Goal: Complete application form

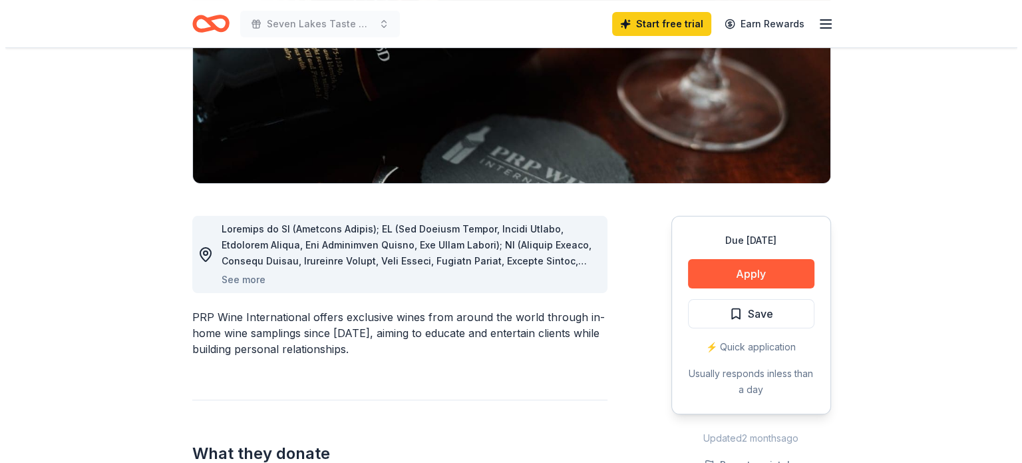
scroll to position [226, 0]
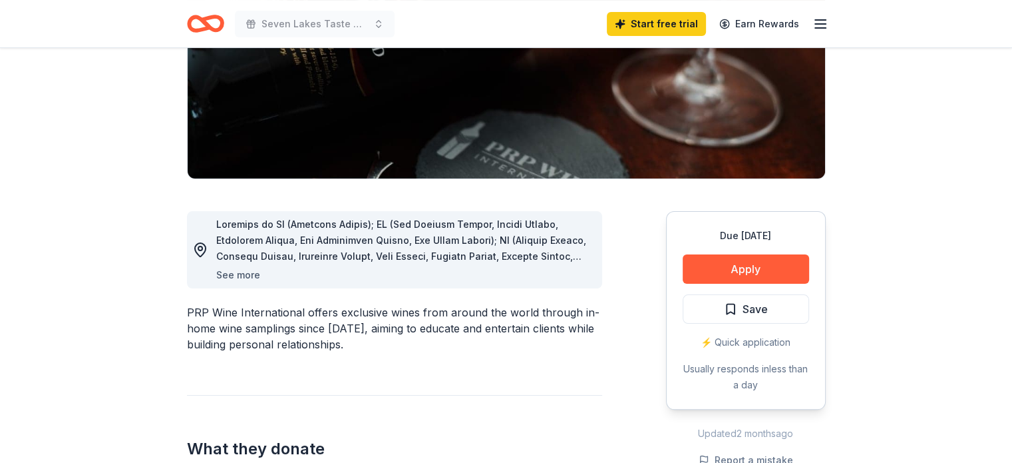
click at [242, 274] on button "See more" at bounding box center [238, 275] width 44 height 16
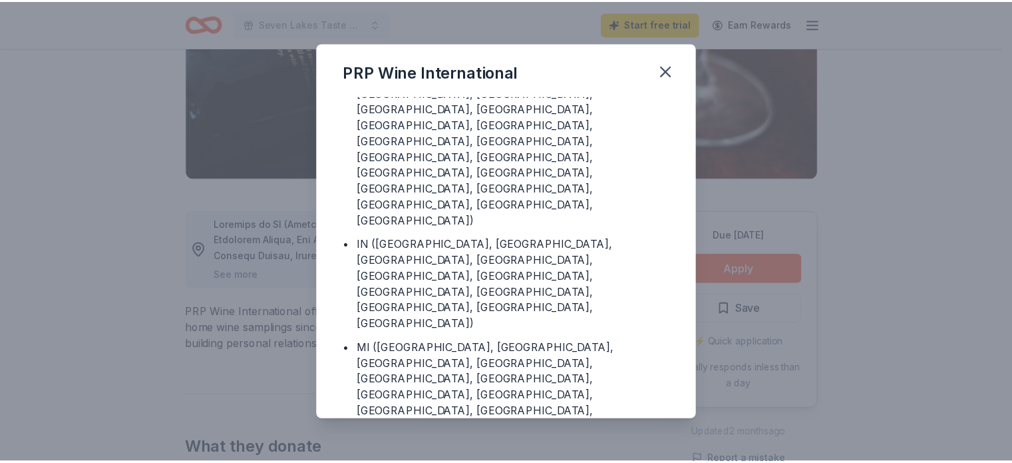
scroll to position [378, 0]
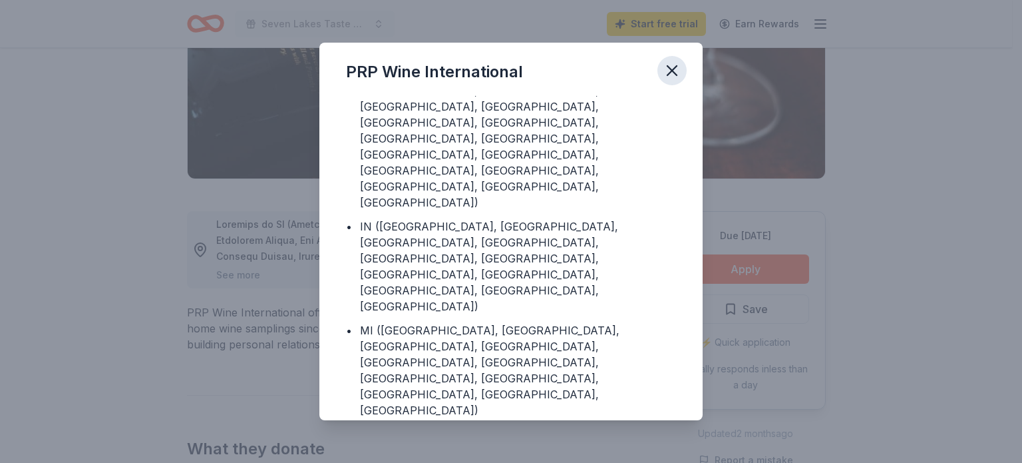
click at [669, 75] on icon "button" at bounding box center [672, 70] width 19 height 19
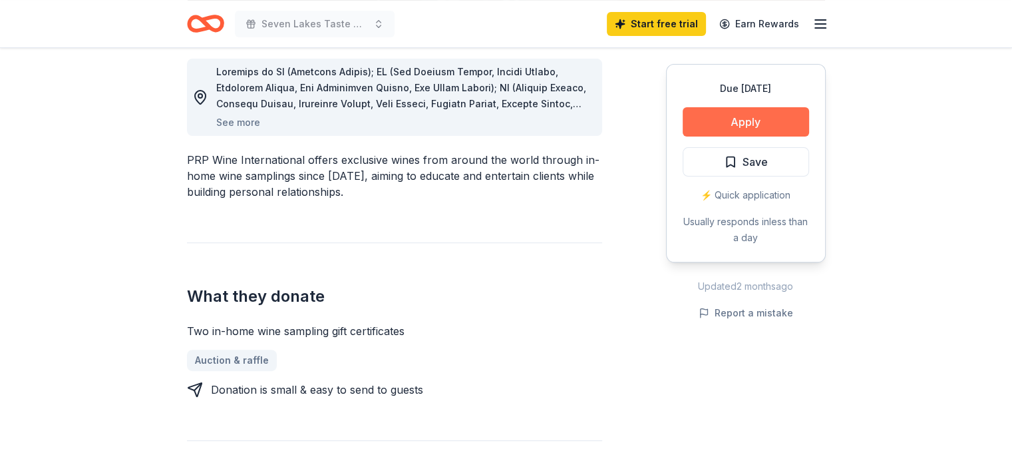
click at [781, 122] on button "Apply" at bounding box center [746, 121] width 126 height 29
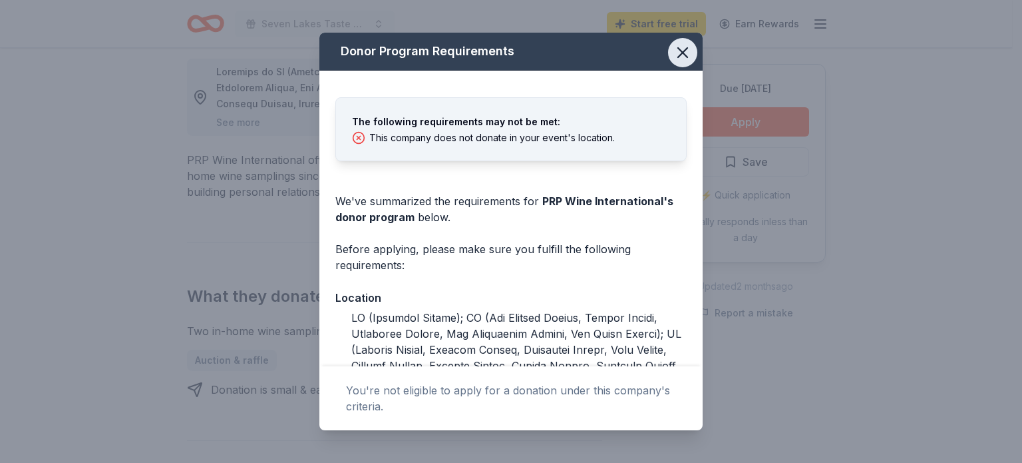
click at [676, 54] on icon "button" at bounding box center [683, 52] width 19 height 19
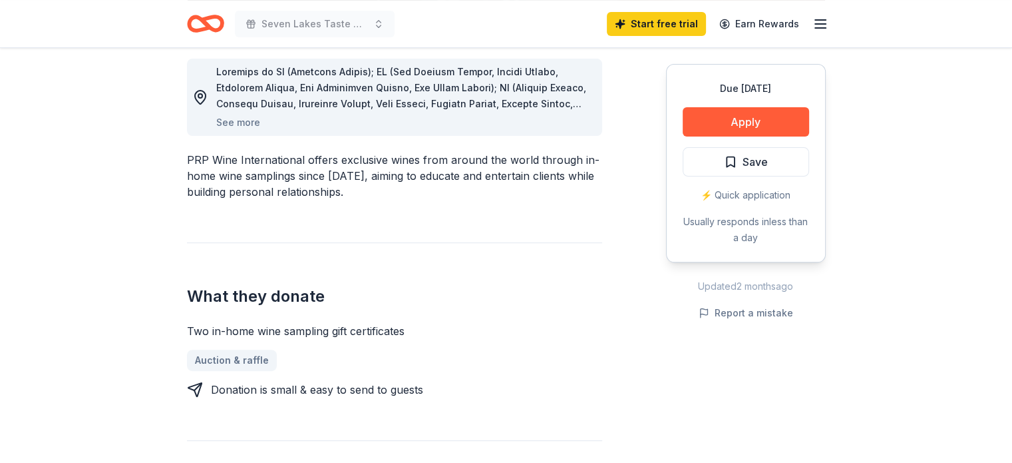
click at [202, 27] on icon "Home" at bounding box center [199, 23] width 21 height 13
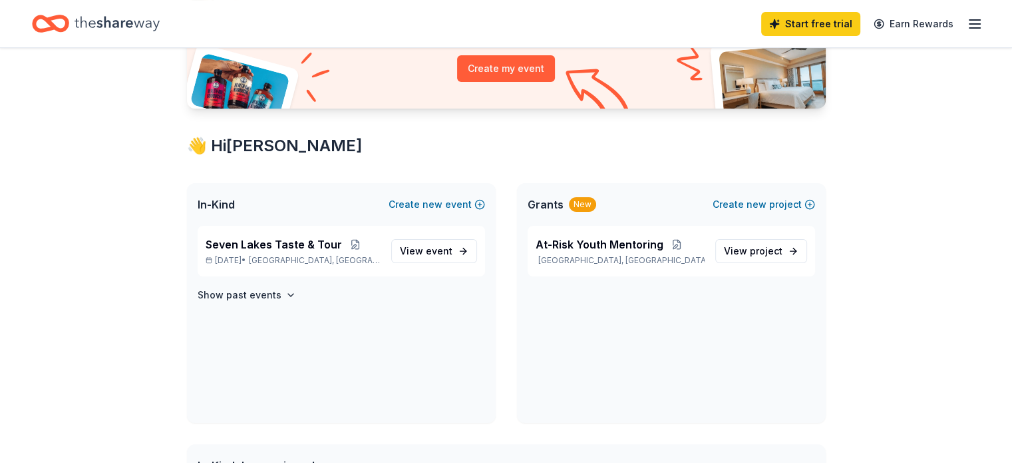
scroll to position [164, 0]
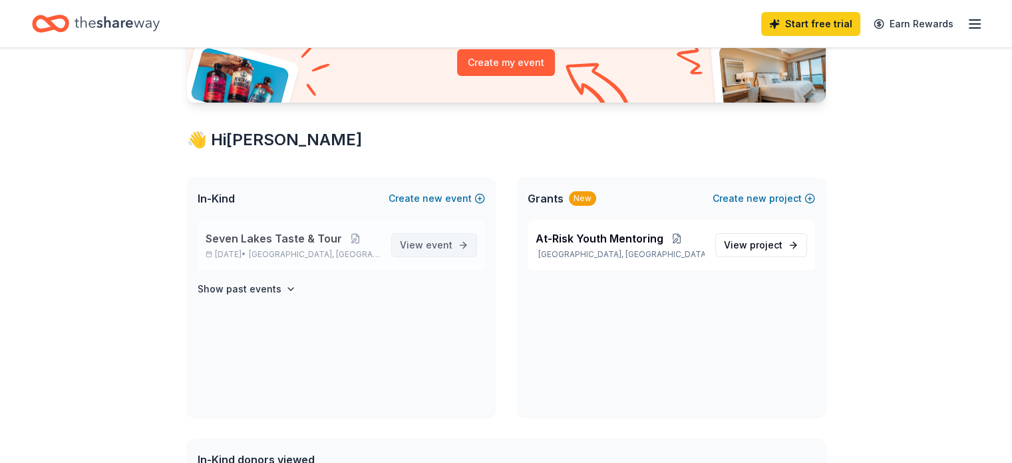
click at [422, 239] on span "View event" at bounding box center [426, 245] width 53 height 16
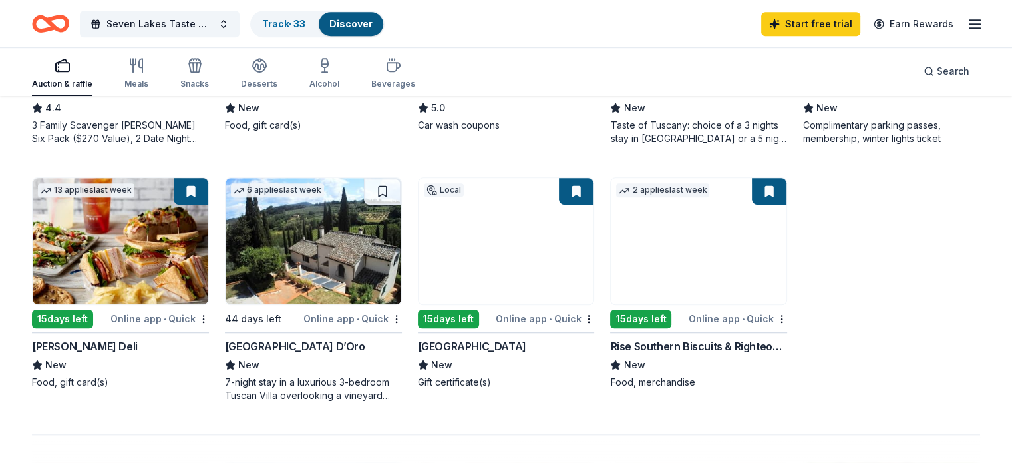
scroll to position [834, 0]
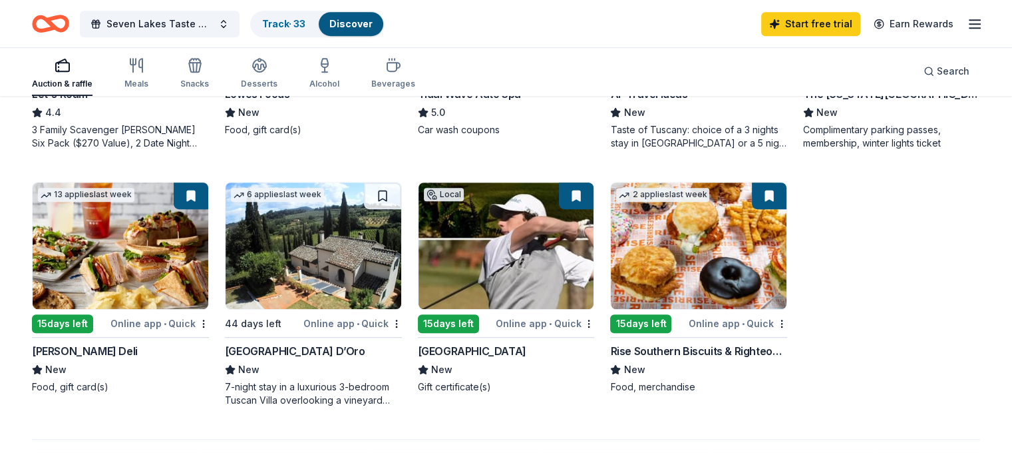
click at [293, 349] on div "[GEOGRAPHIC_DATA] D’Oro" at bounding box center [295, 351] width 140 height 16
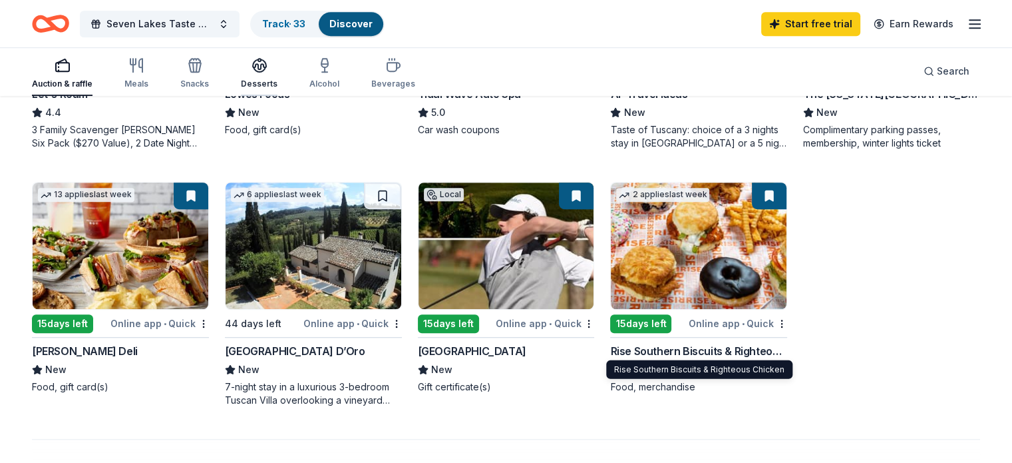
click at [278, 83] on div "Desserts" at bounding box center [259, 84] width 37 height 11
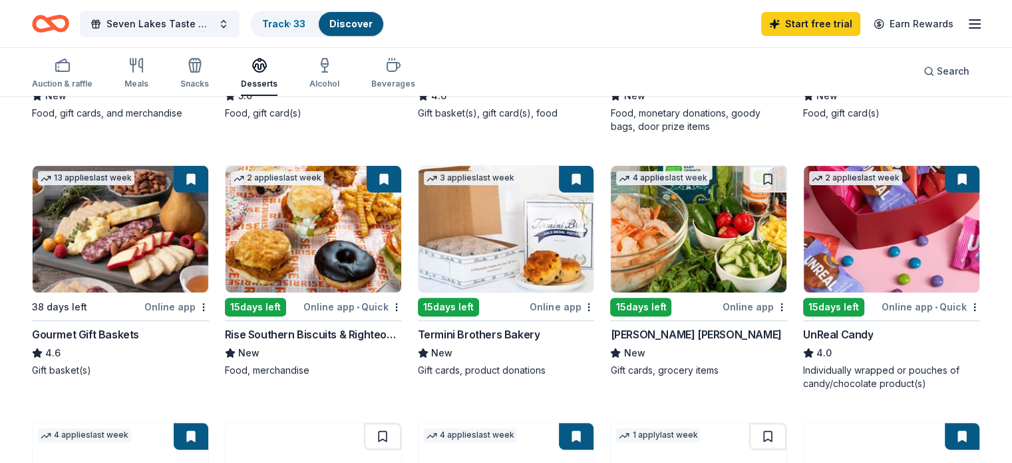
scroll to position [327, 0]
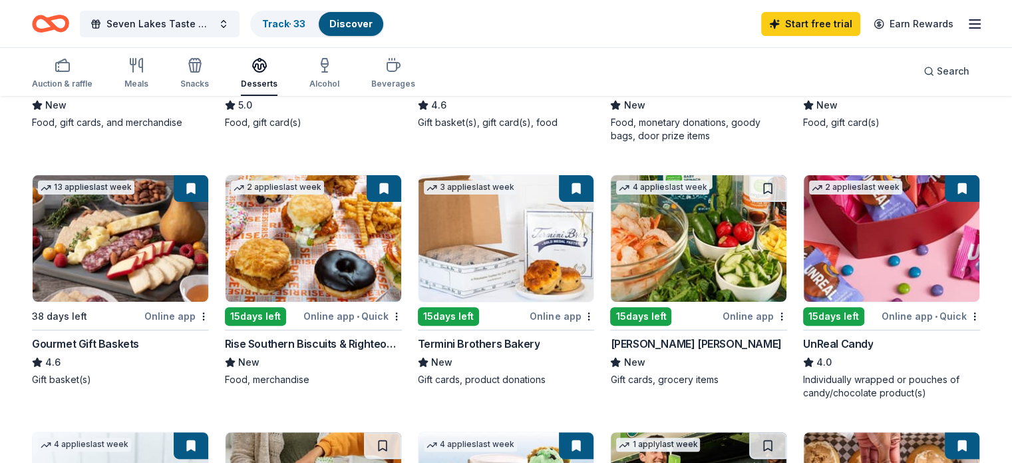
click at [842, 337] on div "UnReal Candy" at bounding box center [838, 343] width 70 height 16
click at [945, 183] on button at bounding box center [962, 188] width 35 height 27
click at [945, 187] on button at bounding box center [962, 188] width 35 height 27
click at [945, 189] on button at bounding box center [962, 188] width 35 height 27
click at [861, 255] on img at bounding box center [892, 238] width 176 height 126
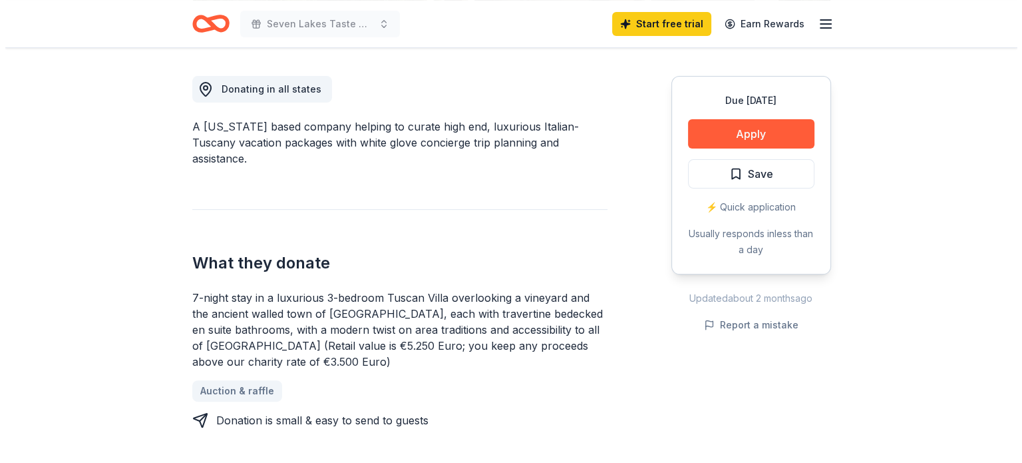
scroll to position [359, 0]
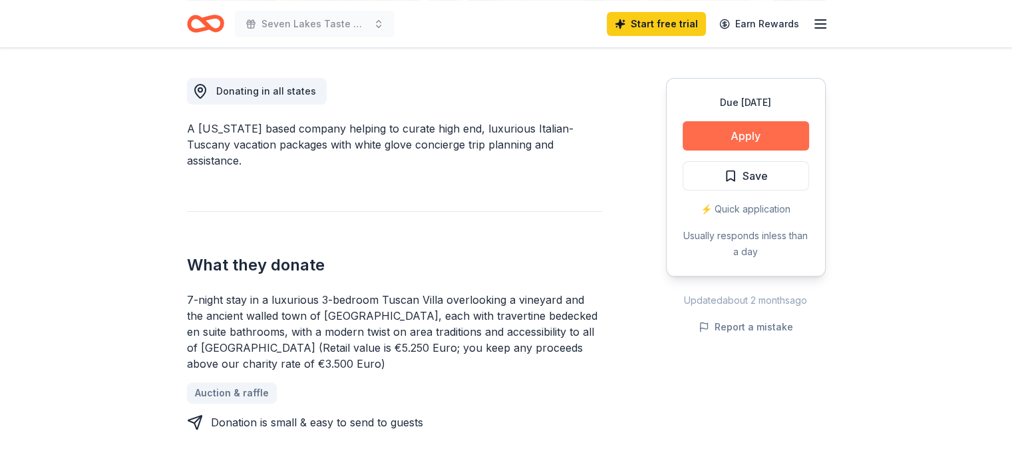
click at [771, 130] on button "Apply" at bounding box center [746, 135] width 126 height 29
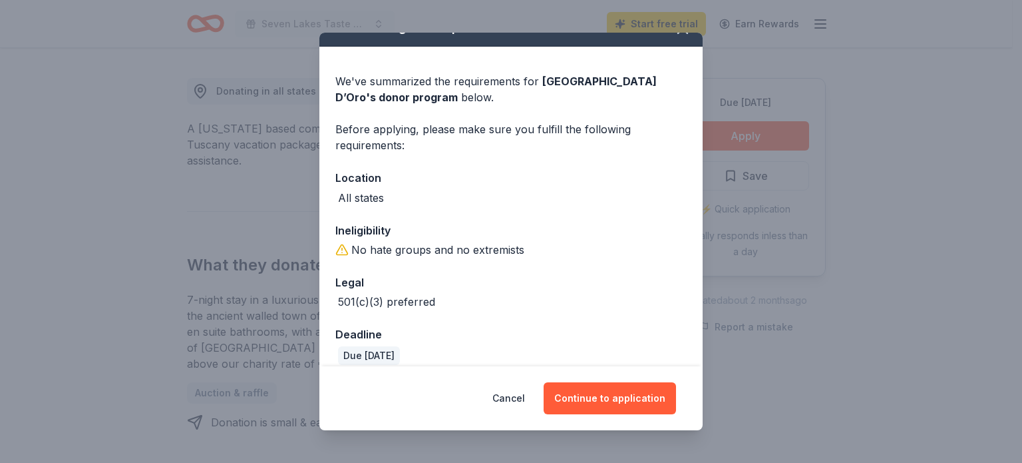
scroll to position [37, 0]
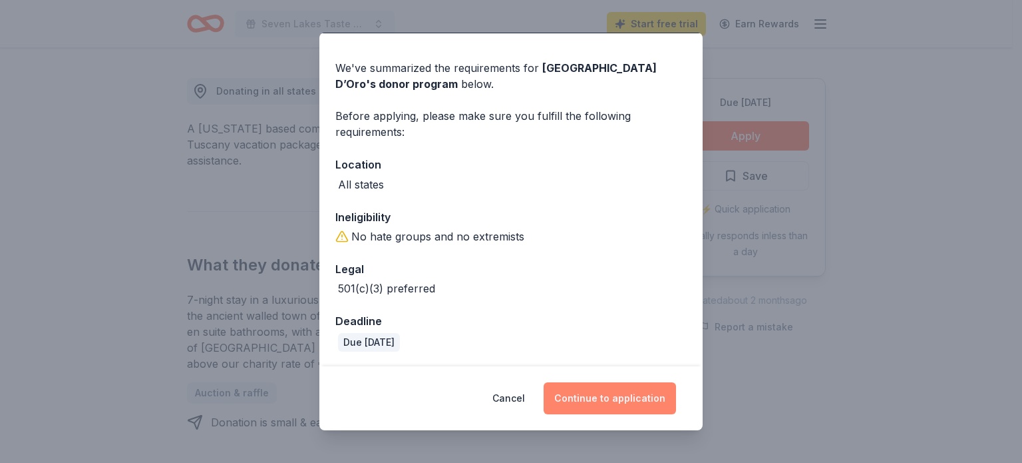
click at [620, 398] on button "Continue to application" at bounding box center [610, 398] width 132 height 32
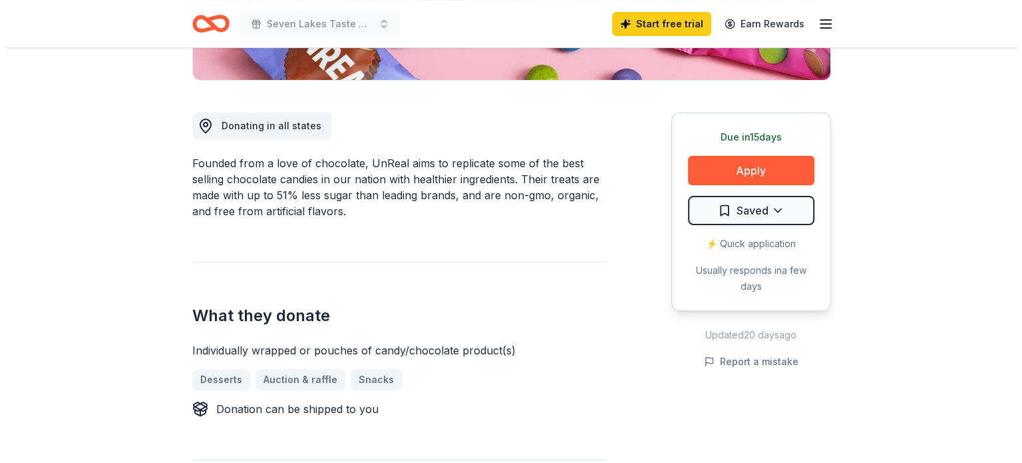
scroll to position [351, 0]
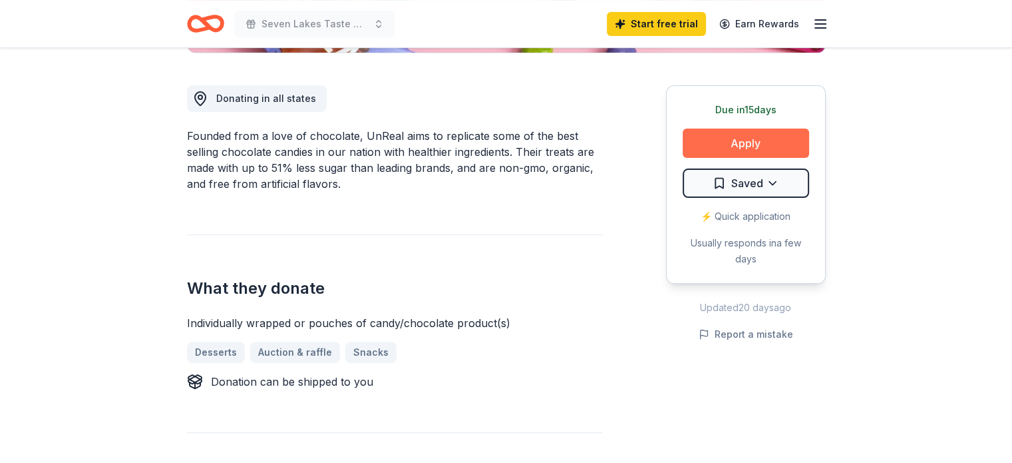
click at [741, 143] on button "Apply" at bounding box center [746, 142] width 126 height 29
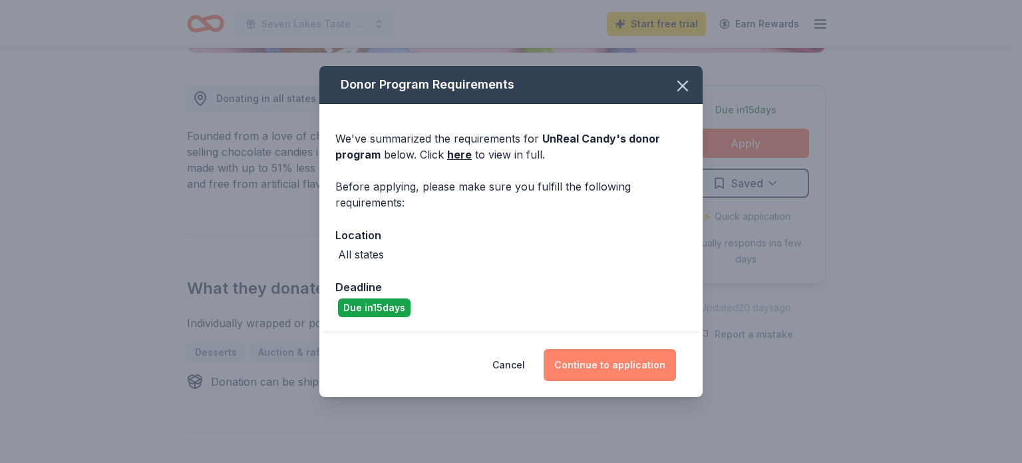
click at [574, 367] on button "Continue to application" at bounding box center [610, 365] width 132 height 32
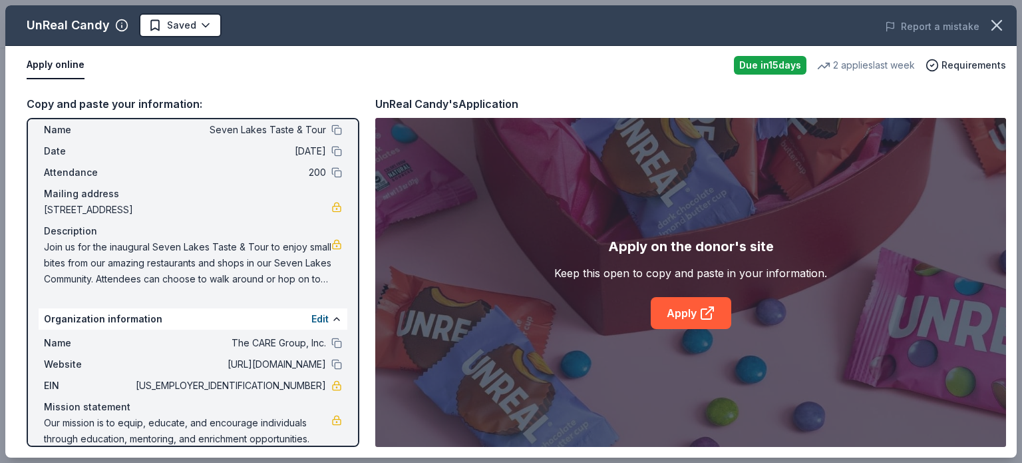
scroll to position [51, 0]
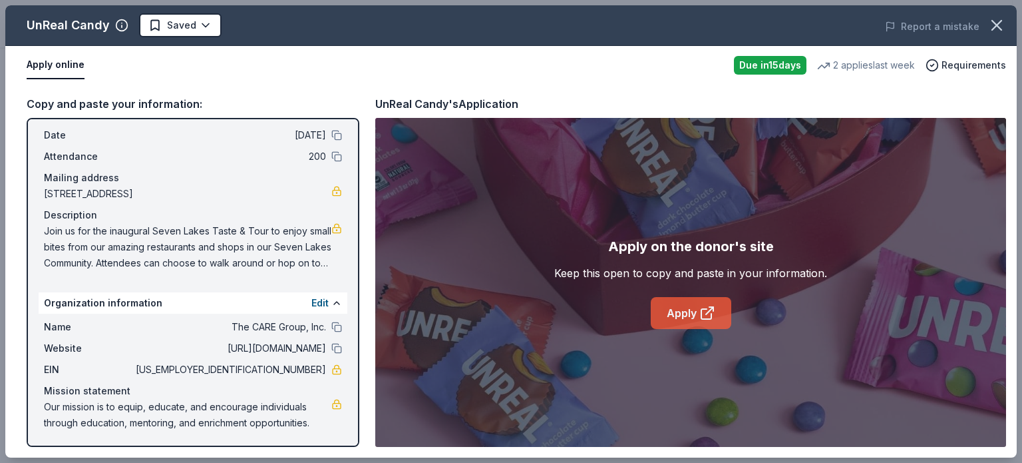
click at [712, 309] on icon at bounding box center [707, 313] width 16 height 16
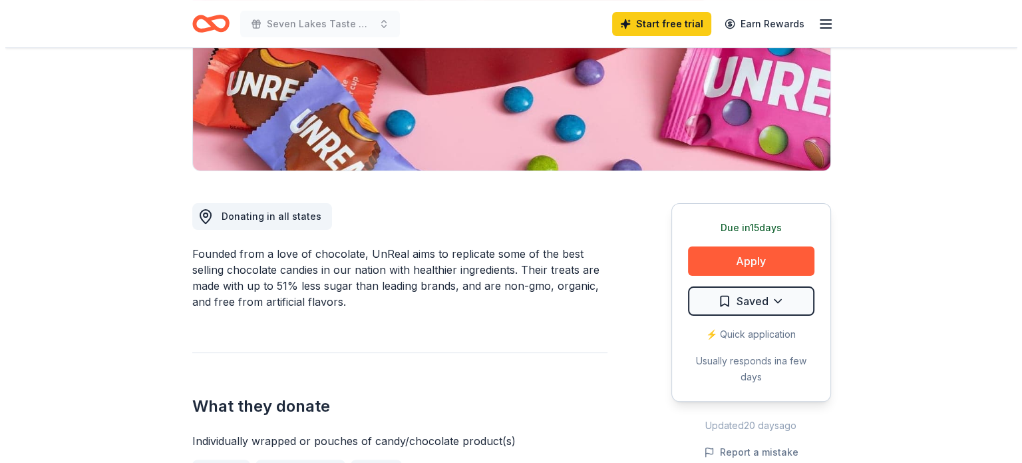
scroll to position [249, 0]
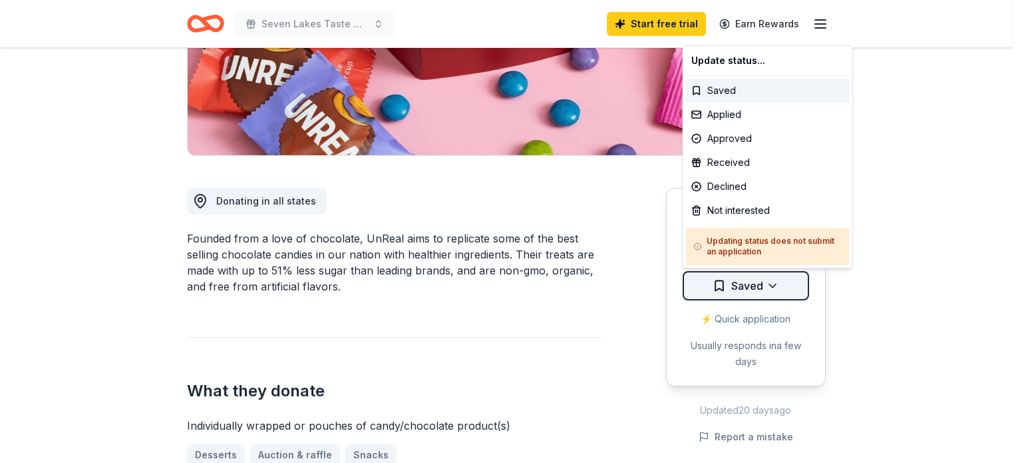
click at [729, 118] on div "Applied" at bounding box center [768, 114] width 164 height 24
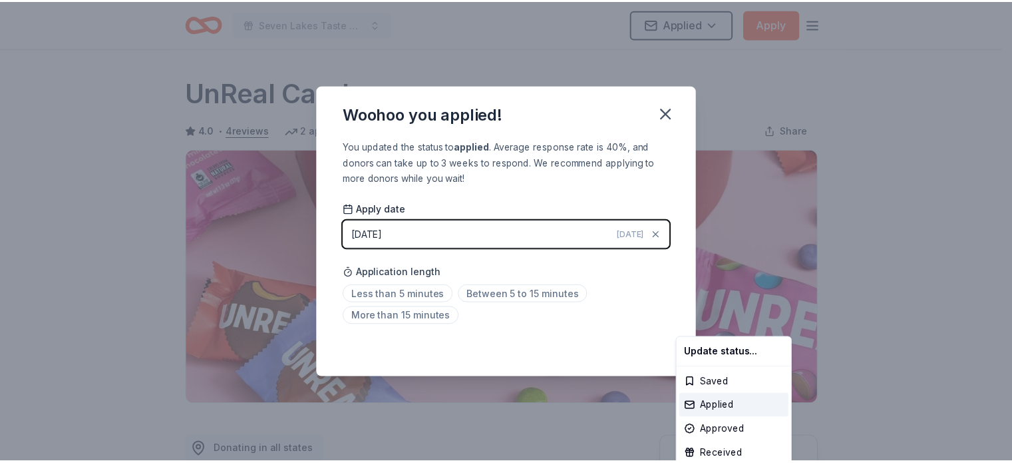
scroll to position [303, 0]
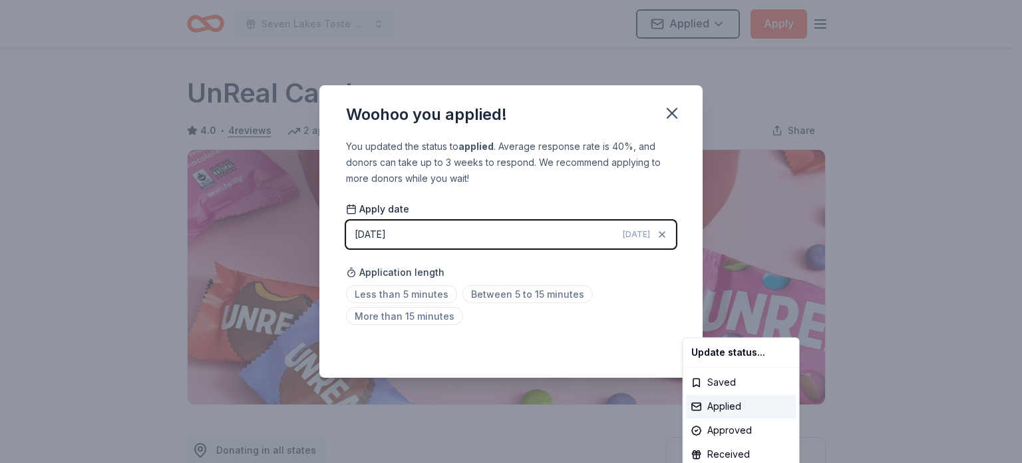
click at [632, 292] on html "Seven Lakes Taste & Tour Applied Apply Due [DATE] Share UnReal Candy 4.0 • 4 re…" at bounding box center [511, 231] width 1022 height 463
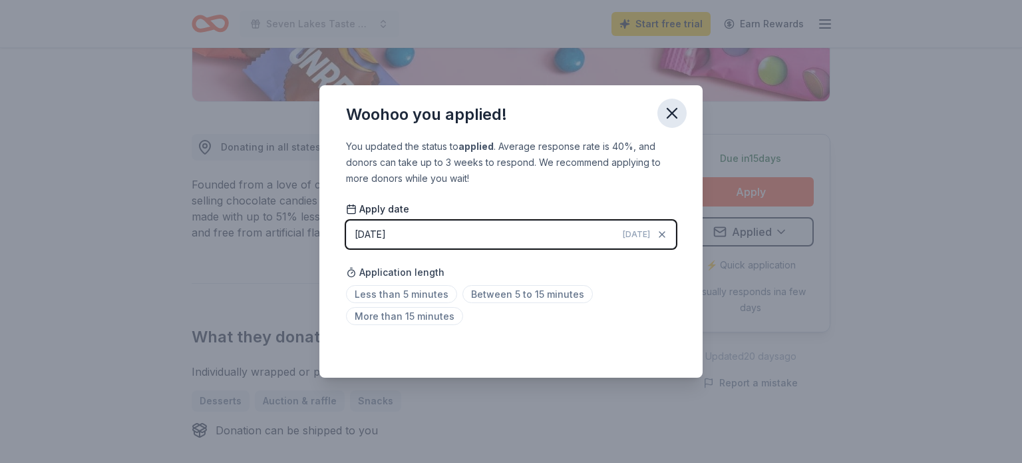
click at [672, 110] on icon "button" at bounding box center [672, 113] width 19 height 19
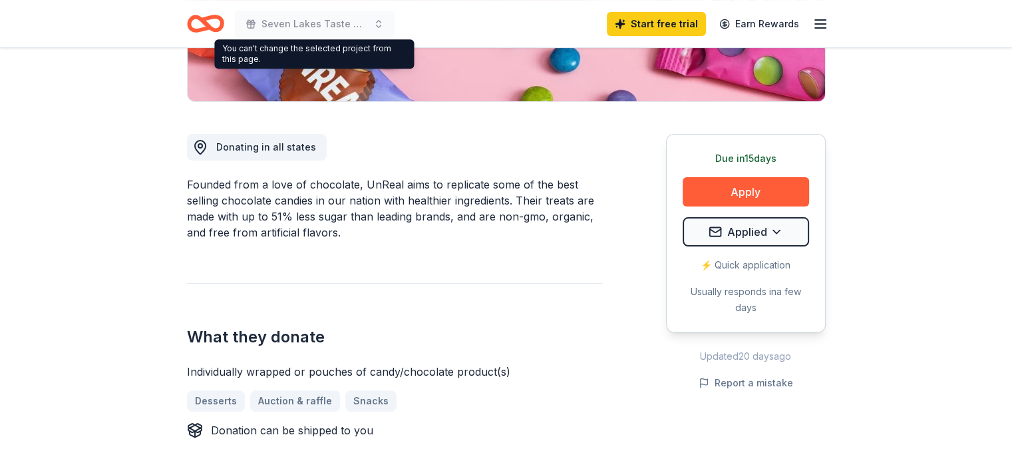
click at [214, 17] on icon "Home" at bounding box center [211, 23] width 21 height 13
